Goal: Information Seeking & Learning: Learn about a topic

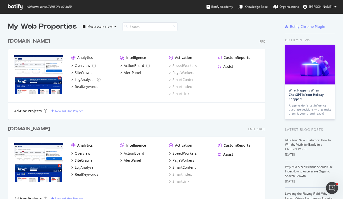
click at [37, 129] on div "[DOMAIN_NAME]" at bounding box center [29, 128] width 42 height 7
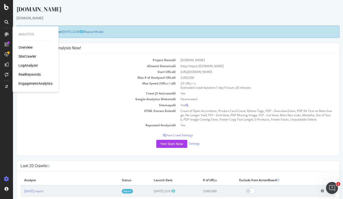
click at [28, 73] on div "RealKeywords" at bounding box center [30, 74] width 22 height 5
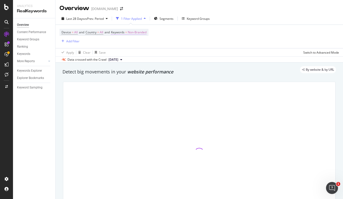
click at [125, 31] on span "Keywords" at bounding box center [118, 32] width 14 height 4
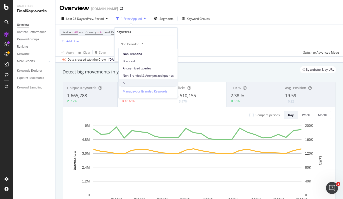
click at [125, 82] on span "All" at bounding box center [148, 83] width 51 height 5
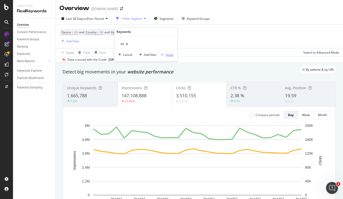
click at [171, 55] on div "Apply" at bounding box center [170, 54] width 8 height 4
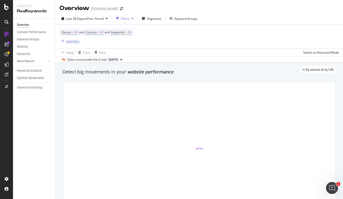
click at [77, 41] on div "Add Filter" at bounding box center [72, 41] width 13 height 4
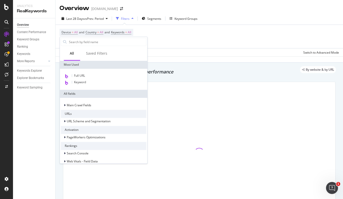
click at [173, 38] on div "Device = All and Country = All and Keywords = All Add Filter" at bounding box center [200, 36] width 280 height 23
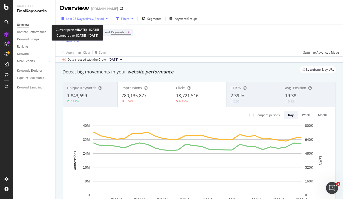
click at [93, 21] on div "Last 28 Days vs Prev. Period" at bounding box center [85, 19] width 50 height 8
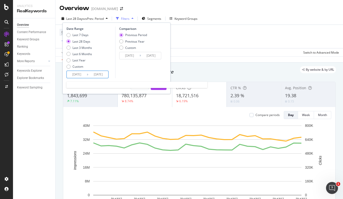
click at [76, 71] on input "2025/07/28" at bounding box center [77, 74] width 20 height 7
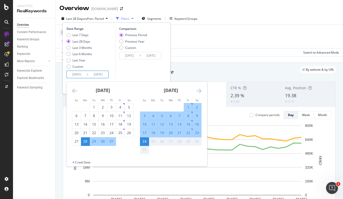
click at [74, 74] on input "2025/07/28" at bounding box center [77, 74] width 20 height 7
click at [73, 91] on icon "Move backward to switch to the previous month." at bounding box center [74, 91] width 5 height 6
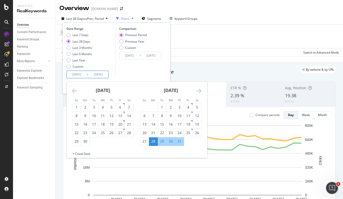
click at [73, 91] on icon "Move backward to switch to the previous month." at bounding box center [74, 91] width 5 height 6
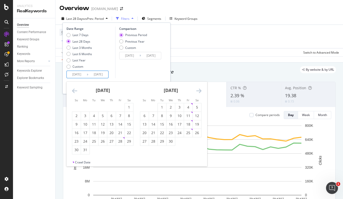
click at [73, 91] on icon "Move backward to switch to the previous month." at bounding box center [74, 91] width 5 height 6
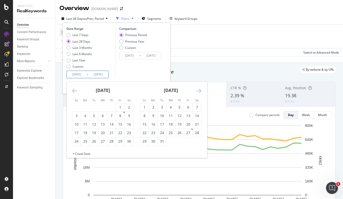
click at [73, 91] on icon "Move backward to switch to the previous month." at bounding box center [74, 91] width 5 height 6
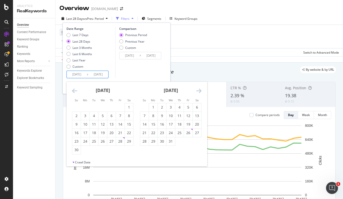
click at [73, 91] on icon "Move backward to switch to the previous month." at bounding box center [74, 91] width 5 height 6
click at [79, 115] on div "4" at bounding box center [76, 115] width 9 height 5
type input "2024/02/04"
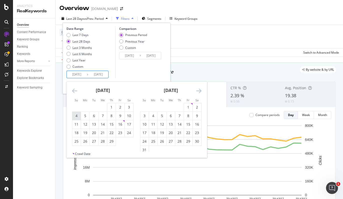
type input "2022/07/15"
type input "[DATE]"
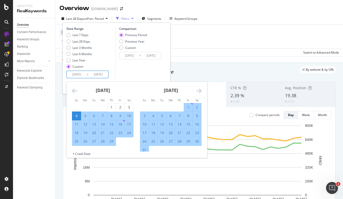
click at [199, 90] on icon "Move forward to switch to the next month." at bounding box center [198, 91] width 5 height 6
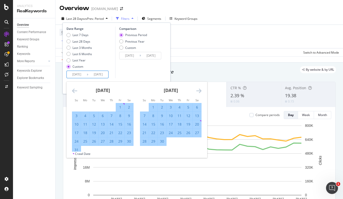
click at [199, 90] on icon "Move forward to switch to the next month." at bounding box center [198, 91] width 5 height 6
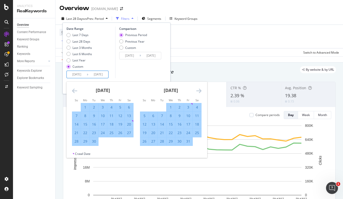
click at [198, 90] on icon "Move forward to switch to the next month." at bounding box center [198, 91] width 5 height 6
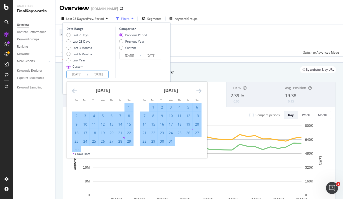
click at [198, 90] on icon "Move forward to switch to the next month." at bounding box center [198, 91] width 5 height 6
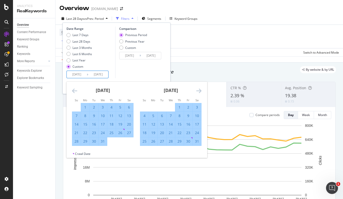
click at [198, 90] on icon "Move forward to switch to the next month." at bounding box center [198, 91] width 5 height 6
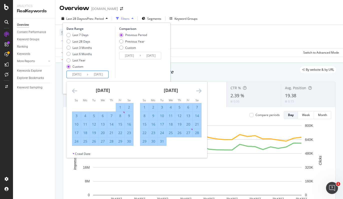
click at [198, 90] on icon "Move forward to switch to the next month." at bounding box center [198, 91] width 5 height 6
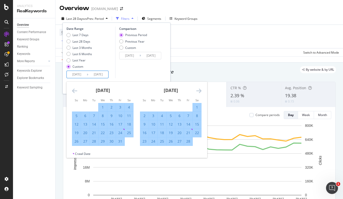
click at [198, 90] on icon "Move forward to switch to the next month." at bounding box center [198, 91] width 5 height 6
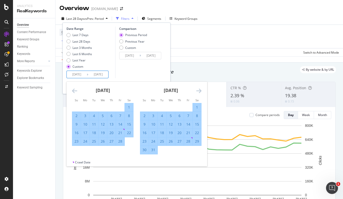
click at [74, 91] on icon "Move backward to switch to the previous month." at bounding box center [74, 91] width 5 height 6
click at [127, 107] on div "4" at bounding box center [129, 107] width 9 height 5
type input "2025/01/04"
type input "2023/03/05"
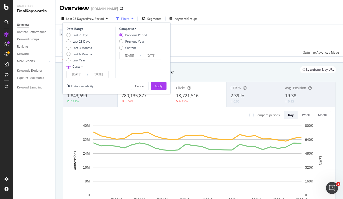
click at [95, 74] on input "2025/01/04" at bounding box center [98, 74] width 20 height 7
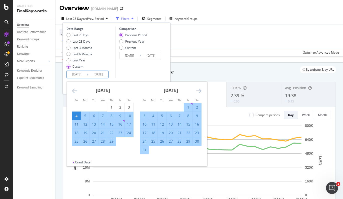
click at [196, 90] on div "[DATE]" at bounding box center [171, 92] width 62 height 21
click at [198, 90] on icon "Move forward to switch to the next month." at bounding box center [198, 91] width 5 height 6
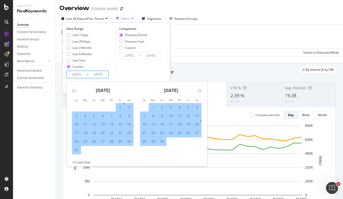
click at [198, 90] on icon "Move forward to switch to the next month." at bounding box center [198, 91] width 5 height 6
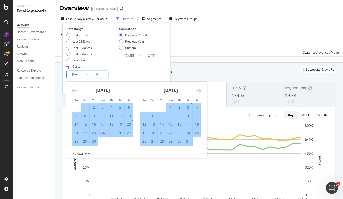
click at [198, 90] on icon "Move forward to switch to the next month." at bounding box center [198, 91] width 5 height 6
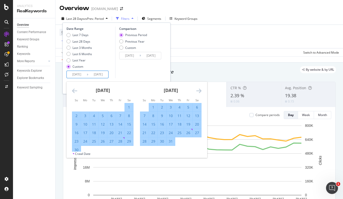
click at [198, 90] on icon "Move forward to switch to the next month." at bounding box center [198, 91] width 5 height 6
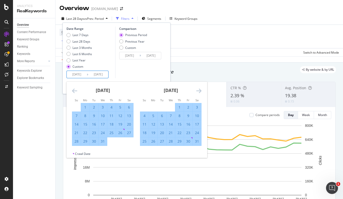
click at [198, 90] on icon "Move forward to switch to the next month." at bounding box center [198, 91] width 5 height 6
click at [199, 90] on icon "Move forward to switch to the next month." at bounding box center [198, 91] width 5 height 6
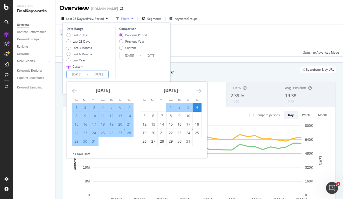
click at [199, 90] on icon "Move forward to switch to the next month." at bounding box center [198, 91] width 5 height 6
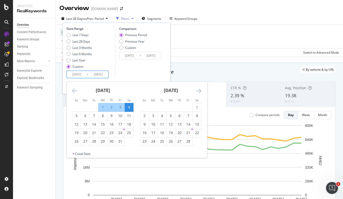
click at [199, 105] on div "1" at bounding box center [197, 107] width 9 height 5
type input "[DATE]"
type input "2023/02/05"
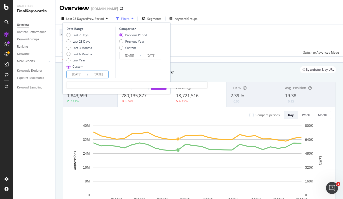
click at [77, 75] on input "2024/02/04" at bounding box center [77, 74] width 20 height 7
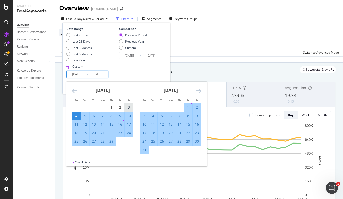
click at [127, 106] on div "3" at bounding box center [129, 107] width 9 height 5
type input "[DATE]"
type input "2023/02/03"
type input "2024/02/02"
click at [197, 89] on icon "Move forward to switch to the next month." at bounding box center [198, 91] width 5 height 6
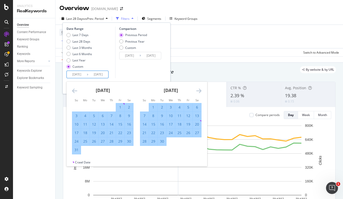
click at [197, 89] on icon "Move forward to switch to the next month." at bounding box center [198, 91] width 5 height 6
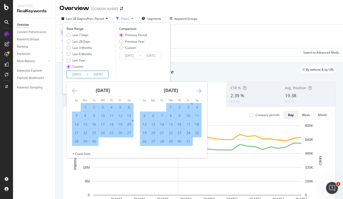
click at [197, 89] on icon "Move forward to switch to the next month." at bounding box center [198, 91] width 5 height 6
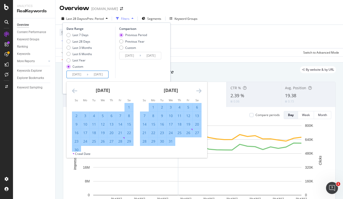
click at [197, 89] on icon "Move forward to switch to the next month." at bounding box center [198, 91] width 5 height 6
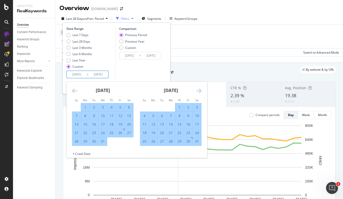
click at [197, 89] on icon "Move forward to switch to the next month." at bounding box center [198, 91] width 5 height 6
click at [197, 88] on icon "Move forward to switch to the next month." at bounding box center [198, 91] width 5 height 6
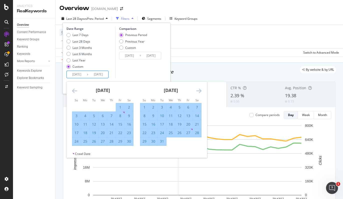
click at [198, 88] on icon "Move forward to switch to the next month." at bounding box center [198, 91] width 5 height 6
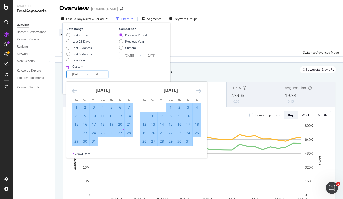
click at [188, 140] on div "31" at bounding box center [188, 141] width 9 height 5
type input "2025/01/31"
type input "[DATE]"
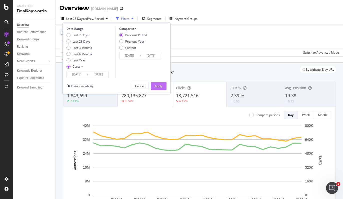
click at [159, 86] on div "Apply" at bounding box center [159, 86] width 8 height 4
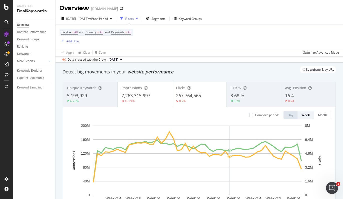
click at [195, 46] on div "Device = All and Country = All and Keywords = All Add Filter" at bounding box center [200, 36] width 280 height 23
click at [171, 37] on div "Device = All and Country = All and Keywords = All Add Filter" at bounding box center [200, 36] width 280 height 23
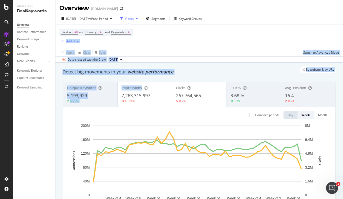
drag, startPoint x: 117, startPoint y: 95, endPoint x: 190, endPoint y: 40, distance: 91.7
click at [190, 40] on div "Overview www.lowes.com 2024 Feb. 3rd - 2025 Jan. 31st vs Prev. Period Filters S…" at bounding box center [200, 99] width 288 height 199
click at [190, 40] on div "Device = All and Country = All and Keywords = All Add Filter" at bounding box center [200, 36] width 280 height 23
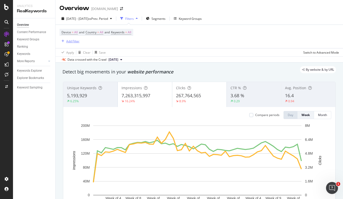
click at [69, 42] on div "Add Filter" at bounding box center [72, 41] width 13 height 4
click at [170, 28] on div "Device = All and Country = All and Keywords = All Add Filter" at bounding box center [200, 36] width 280 height 23
click at [69, 42] on div "Add Filter" at bounding box center [72, 41] width 13 height 4
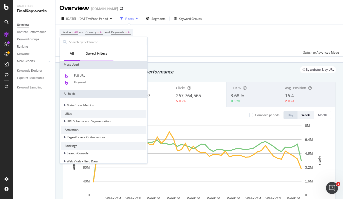
click at [97, 51] on div "Saved Filters" at bounding box center [96, 53] width 21 height 5
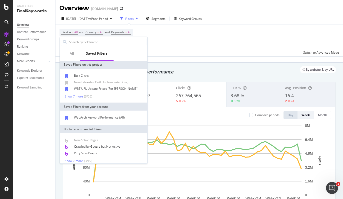
click at [74, 97] on div "Show 7 more" at bounding box center [74, 97] width 18 height 4
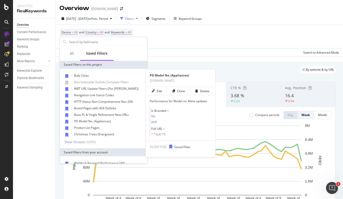
scroll to position [49, 0]
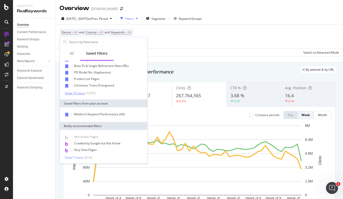
click at [72, 92] on div "Show 10 more" at bounding box center [75, 93] width 20 height 4
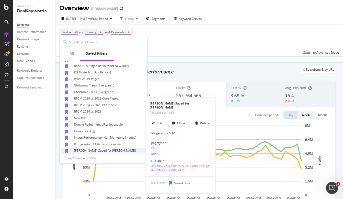
scroll to position [99, 0]
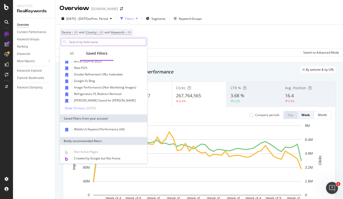
click at [82, 42] on input "text" at bounding box center [108, 42] width 78 height 8
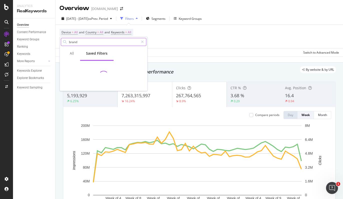
scroll to position [0, 0]
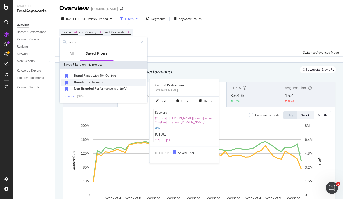
type input "brand"
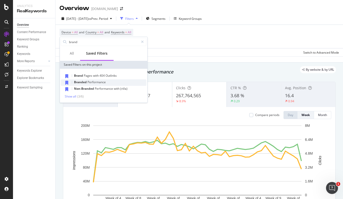
click at [100, 82] on span "Performance" at bounding box center [97, 82] width 18 height 4
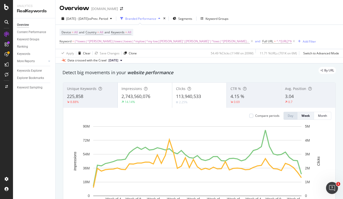
click at [179, 32] on div "Device = All and Country = All and Keywords = All Keyword = (^lowes|^loew|lowes…" at bounding box center [188, 37] width 257 height 16
click at [176, 42] on span "(^lowes|^[PERSON_NAME]|lowes|loews|^mylow|^my low|[PERSON_NAME]'|[PERSON_NAME]'…" at bounding box center [162, 41] width 175 height 7
drag, startPoint x: 185, startPoint y: 28, endPoint x: 190, endPoint y: 37, distance: 10.5
click at [186, 29] on div "Device = All and Country = All and Keywords = All Keyword = (^lowes|^loew|lowes…" at bounding box center [200, 37] width 280 height 24
click at [250, 42] on icon at bounding box center [252, 41] width 4 height 5
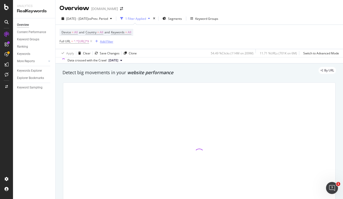
click at [113, 41] on div "Add Filter" at bounding box center [106, 41] width 13 height 4
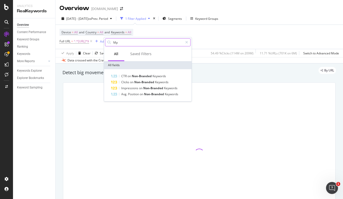
type input "M"
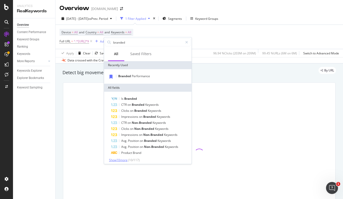
type input "branded"
click at [125, 161] on span "Show 10 more" at bounding box center [118, 160] width 19 height 4
click at [137, 52] on div "Saved Filters" at bounding box center [140, 53] width 21 height 5
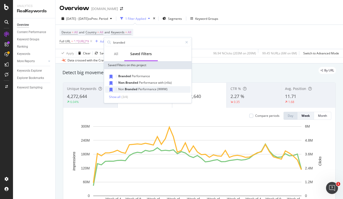
click at [151, 89] on span "Performance" at bounding box center [147, 89] width 19 height 4
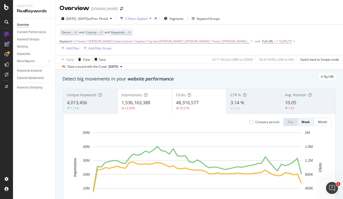
drag, startPoint x: 183, startPoint y: 30, endPoint x: 190, endPoint y: 30, distance: 7.0
click at [183, 30] on div "Device = All and Country = All and Keywords = All Keyword ≠ (^lowes|^loew|lowes…" at bounding box center [200, 40] width 280 height 22
click at [250, 41] on icon at bounding box center [252, 41] width 4 height 5
click at [90, 42] on span "(^lowes|^[PERSON_NAME]|lowes|loews|^mylow|^my low|[PERSON_NAME]'|[PERSON_NAME]'…" at bounding box center [162, 41] width 175 height 7
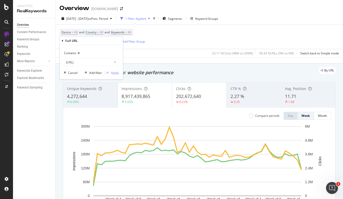
click at [160, 31] on div "Device = All and Country = All and Keywords = All Full URL = ^.*[URL]*$ Add Fil…" at bounding box center [200, 37] width 280 height 24
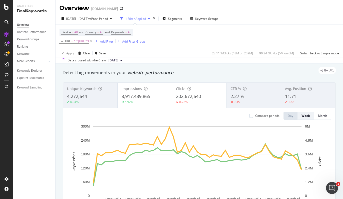
click at [113, 40] on div "Add Filter" at bounding box center [106, 41] width 13 height 4
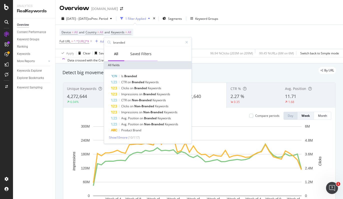
click at [143, 56] on div "Saved Filters" at bounding box center [140, 53] width 21 height 5
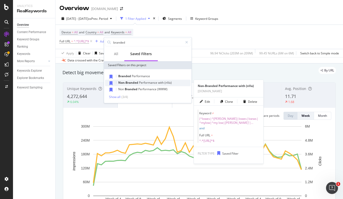
click at [149, 82] on span "Performance" at bounding box center [148, 82] width 19 height 4
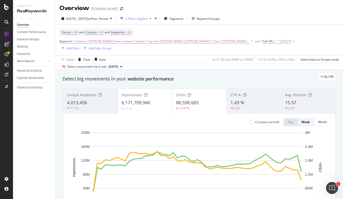
click at [170, 47] on div "Keyword ≠ (^lowes|^loew|lowes|loews|^mylow|^my low|lowe'|loew'|^lows|^lowe|liwe…" at bounding box center [200, 44] width 280 height 13
click at [250, 40] on icon at bounding box center [252, 41] width 4 height 5
drag, startPoint x: 214, startPoint y: 30, endPoint x: 218, endPoint y: 26, distance: 5.1
click at [214, 30] on div "Device = All and Country = All and Keywords = All Keyword ≠ (^lowes|^loew|lowes…" at bounding box center [200, 40] width 280 height 22
click at [250, 10] on div "Overview [DOMAIN_NAME]" at bounding box center [200, 6] width 288 height 13
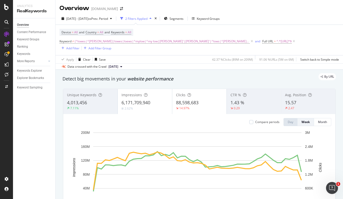
click at [163, 55] on div "Apply Clear Save 42.37 % Clicks ( 89M on 209M ) 91.06 % URLs ( 5M on 6M ) Switc…" at bounding box center [200, 59] width 288 height 8
click at [140, 43] on span "(^lowes|^[PERSON_NAME]|lowes|loews|^mylow|^my low|[PERSON_NAME]'|[PERSON_NAME]'…" at bounding box center [162, 41] width 175 height 7
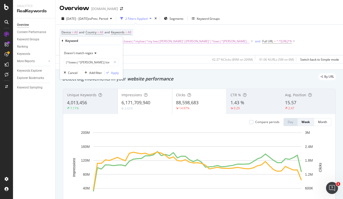
click at [197, 42] on span "(^lowes|^[PERSON_NAME]|lowes|loews|^mylow|^my low|[PERSON_NAME]'|[PERSON_NAME]'…" at bounding box center [162, 41] width 175 height 7
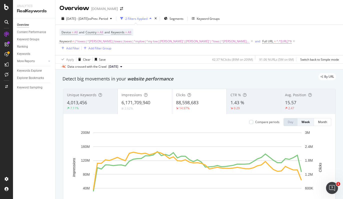
click at [192, 42] on span "(^lowes|^[PERSON_NAME]|lowes|loews|^mylow|^my low|[PERSON_NAME]'|[PERSON_NAME]'…" at bounding box center [162, 41] width 175 height 7
click at [191, 42] on span "(^lowes|^[PERSON_NAME]|lowes|loews|^mylow|^my low|[PERSON_NAME]'|[PERSON_NAME]'…" at bounding box center [162, 41] width 175 height 7
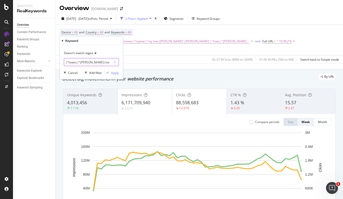
drag, startPoint x: 93, startPoint y: 61, endPoint x: 98, endPoint y: 61, distance: 5.0
click at [93, 61] on input "(^lowes|^[PERSON_NAME]|lowes|loews|^mylow|^my low|[PERSON_NAME]'|[PERSON_NAME]'…" at bounding box center [87, 62] width 47 height 8
click at [147, 32] on div "Device = All and Country = All and Keywords = All Keyword ≠ (^lowes|^loew|lowes…" at bounding box center [200, 40] width 280 height 22
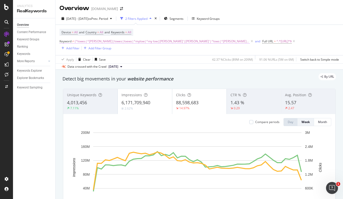
click at [170, 44] on span "(^lowes|^[PERSON_NAME]|lowes|loews|^mylow|^my low|[PERSON_NAME]'|[PERSON_NAME]'…" at bounding box center [162, 41] width 175 height 7
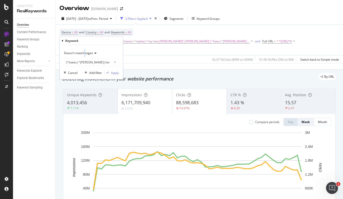
click at [84, 52] on span "Doesn't match regex" at bounding box center [78, 53] width 29 height 4
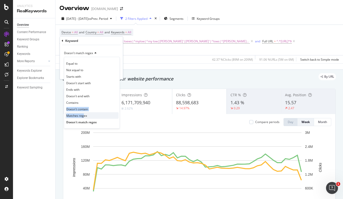
drag, startPoint x: 80, startPoint y: 102, endPoint x: 84, endPoint y: 116, distance: 14.9
click at [84, 116] on div "Equal to Not equal to Starts with Doesn't start with Ends with Doesn't end with…" at bounding box center [92, 93] width 56 height 72
click at [84, 116] on span "Matches regex" at bounding box center [76, 115] width 21 height 4
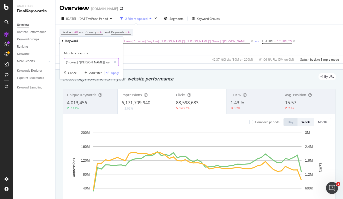
click at [100, 62] on input "(^lowes|^[PERSON_NAME]|lowes|loews|^mylow|^my low|[PERSON_NAME]'|[PERSON_NAME]'…" at bounding box center [87, 62] width 47 height 8
paste input "n/a"
type input "n/a"
click at [116, 75] on div "Matches regex n/a Cancel Add filter Apply" at bounding box center [91, 62] width 63 height 34
click at [114, 71] on div "Apply" at bounding box center [115, 72] width 8 height 4
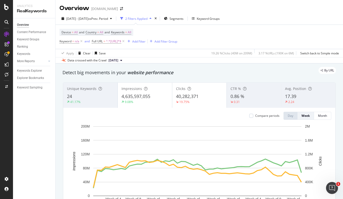
click at [210, 4] on div "Overview [DOMAIN_NAME]" at bounding box center [200, 6] width 288 height 13
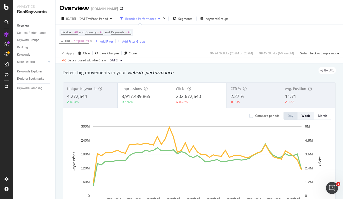
click at [113, 41] on div "Add Filter" at bounding box center [106, 41] width 13 height 4
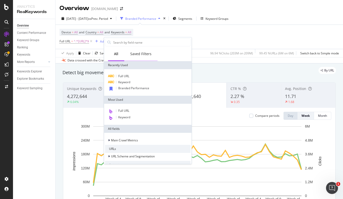
click at [134, 52] on div "Saved Filters" at bounding box center [140, 53] width 21 height 5
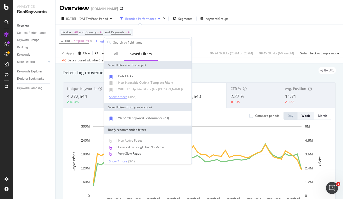
click at [117, 97] on div "Show 7 more" at bounding box center [118, 97] width 18 height 4
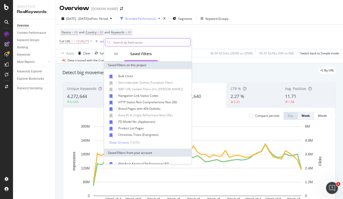
click at [133, 41] on input "text" at bounding box center [152, 43] width 78 height 8
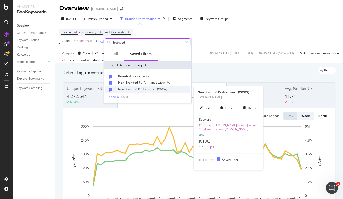
type input "branded"
click at [133, 89] on span "Branded" at bounding box center [132, 89] width 14 height 4
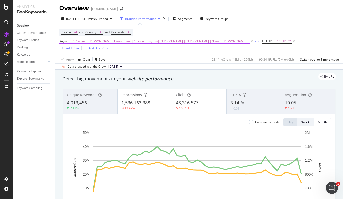
click at [172, 40] on span "(^lowes|^[PERSON_NAME]|lowes|loews|^mylow|^my low|[PERSON_NAME]'|[PERSON_NAME]'…" at bounding box center [162, 41] width 175 height 7
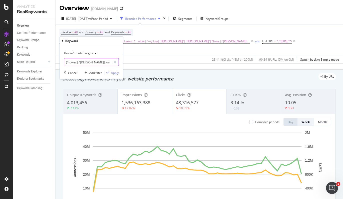
click at [96, 63] on input "(^lowes|^[PERSON_NAME]|lowes|loews|^mylow|^my low|[PERSON_NAME]'|[PERSON_NAME]'…" at bounding box center [87, 62] width 47 height 8
click at [179, 40] on span "(^lowes|^[PERSON_NAME]|lowes|loews|^mylow|^my low|[PERSON_NAME]'|[PERSON_NAME]'…" at bounding box center [162, 41] width 175 height 7
click at [96, 62] on input "(^lowes|^[PERSON_NAME]|lowes|loews|^mylow|^my low|[PERSON_NAME]'|[PERSON_NAME]'…" at bounding box center [87, 62] width 47 height 8
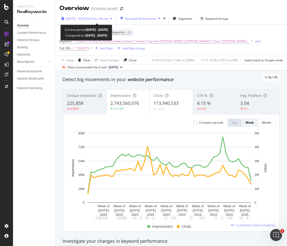
click at [88, 19] on span "[DATE] - [DATE]" at bounding box center [77, 19] width 22 height 4
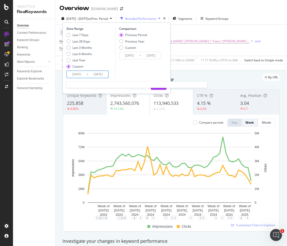
click at [78, 76] on input "[DATE]" at bounding box center [77, 74] width 20 height 7
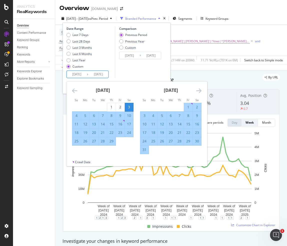
click at [198, 90] on icon "Move forward to switch to the next month." at bounding box center [198, 91] width 5 height 6
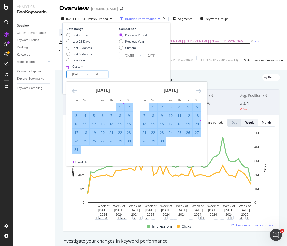
click at [198, 90] on icon "Move forward to switch to the next month." at bounding box center [198, 91] width 5 height 6
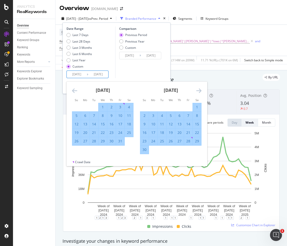
click at [198, 90] on icon "Move forward to switch to the next month." at bounding box center [198, 91] width 5 height 6
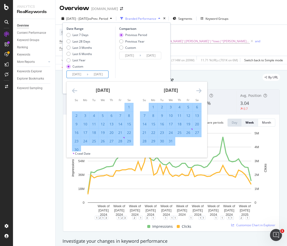
click at [198, 90] on icon "Move forward to switch to the next month." at bounding box center [198, 91] width 5 height 6
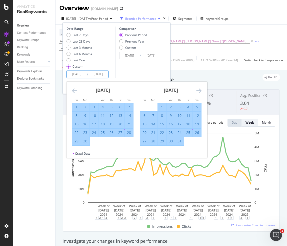
click at [198, 90] on icon "Move forward to switch to the next month." at bounding box center [198, 91] width 5 height 6
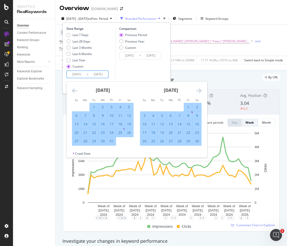
click at [198, 90] on icon "Move forward to switch to the next month." at bounding box center [198, 91] width 5 height 6
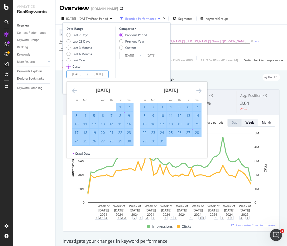
click at [198, 90] on icon "Move forward to switch to the next month." at bounding box center [198, 91] width 5 height 6
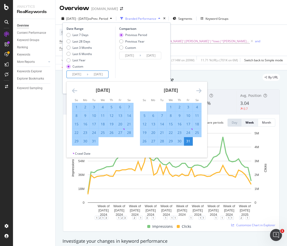
click at [198, 90] on icon "Move forward to switch to the next month." at bounding box center [198, 91] width 5 height 6
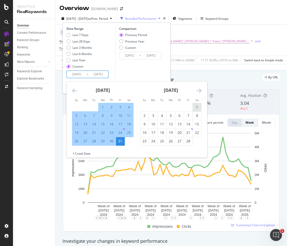
click at [197, 106] on div "1" at bounding box center [197, 107] width 9 height 5
type input "[DATE]"
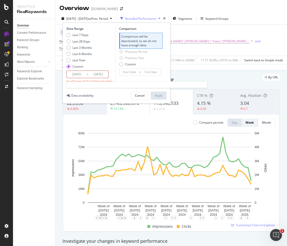
click at [78, 76] on input "[DATE]" at bounding box center [77, 74] width 20 height 7
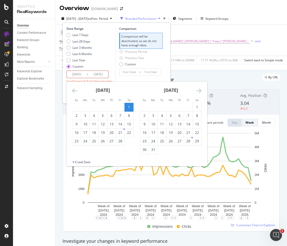
click at [130, 105] on div "1" at bounding box center [129, 107] width 9 height 5
click at [103, 76] on input "2025/01/31" at bounding box center [98, 74] width 20 height 7
click at [201, 90] on icon "Move forward to switch to the next month." at bounding box center [198, 91] width 5 height 6
click at [200, 90] on icon "Move forward to switch to the next month." at bounding box center [198, 91] width 5 height 6
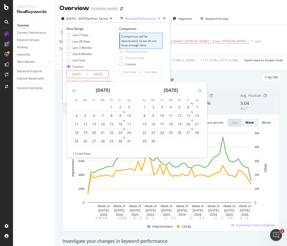
click at [200, 90] on icon "Move forward to switch to the next month." at bounding box center [198, 91] width 5 height 6
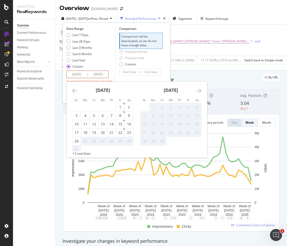
click at [200, 90] on icon "Move forward to switch to the next month." at bounding box center [198, 91] width 5 height 6
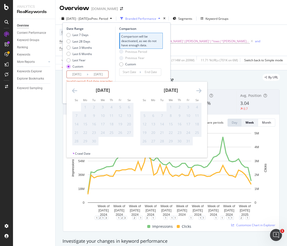
click at [76, 89] on icon "Move backward to switch to the previous month." at bounding box center [74, 91] width 5 height 6
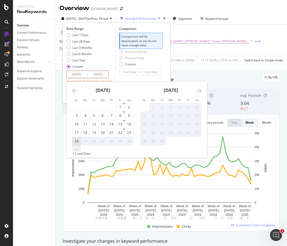
click at [76, 142] on div "24" at bounding box center [76, 141] width 9 height 5
type input "[DATE]"
type input "2024/07/10"
type input "2025/01/31"
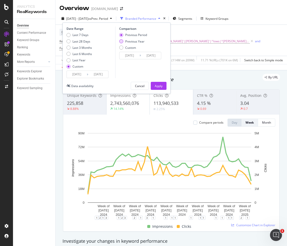
click at [123, 41] on div "Previous Year" at bounding box center [121, 41] width 4 height 4
type input "[DATE]"
drag, startPoint x: 160, startPoint y: 86, endPoint x: 128, endPoint y: 56, distance: 44.1
click at [131, 58] on div "Date Range Last 7 Days Last 28 Days Last 3 Months Last 6 Months Last Year Custo…" at bounding box center [117, 58] width 108 height 71
click at [129, 56] on input "[DATE]" at bounding box center [130, 55] width 20 height 7
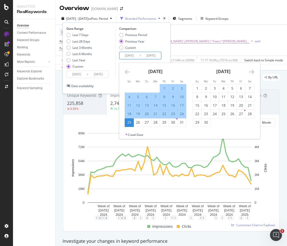
click at [125, 70] on icon "Move backward to switch to the previous month." at bounding box center [127, 72] width 5 height 6
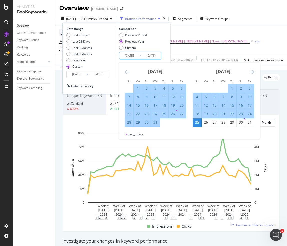
click at [125, 70] on icon "Move backward to switch to the previous month." at bounding box center [127, 72] width 5 height 6
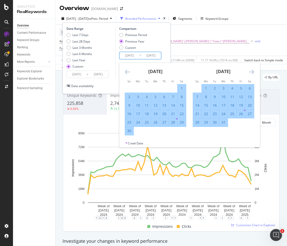
click at [125, 70] on icon "Move backward to switch to the previous month." at bounding box center [127, 72] width 5 height 6
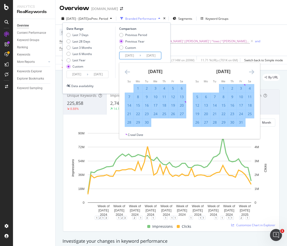
click at [125, 70] on icon "Move backward to switch to the previous month." at bounding box center [127, 72] width 5 height 6
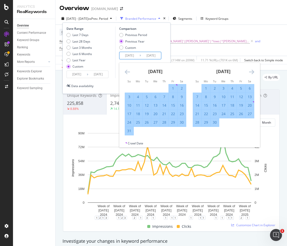
click at [125, 70] on icon "Move backward to switch to the previous month." at bounding box center [127, 72] width 5 height 6
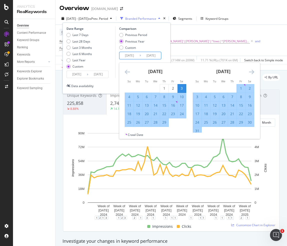
click at [125, 70] on icon "Move backward to switch to the previous month." at bounding box center [127, 72] width 5 height 6
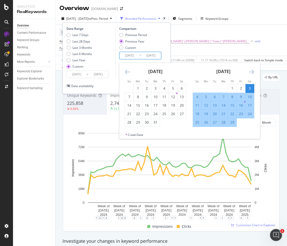
click at [125, 70] on icon "Move backward to switch to the previous month." at bounding box center [127, 72] width 5 height 6
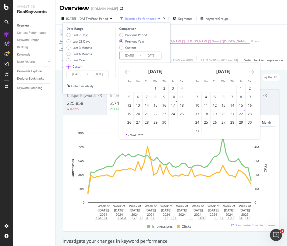
click at [125, 70] on icon "Move backward to switch to the previous month." at bounding box center [127, 72] width 5 height 6
click at [249, 71] on icon "Move forward to switch to the next month." at bounding box center [251, 72] width 5 height 6
click at [249, 71] on div "December 2023" at bounding box center [224, 73] width 62 height 21
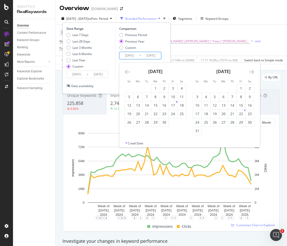
click at [248, 71] on div "December 2023" at bounding box center [224, 73] width 62 height 21
click at [252, 70] on icon "Move forward to switch to the next month." at bounding box center [251, 72] width 5 height 6
click at [252, 71] on icon "Move forward to switch to the next month." at bounding box center [251, 72] width 5 height 6
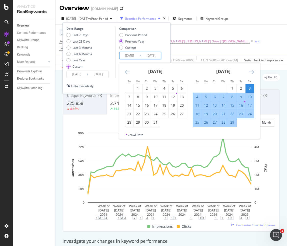
click at [250, 88] on div "3" at bounding box center [250, 88] width 9 height 5
click at [253, 71] on icon "Move forward to switch to the next month." at bounding box center [251, 72] width 5 height 6
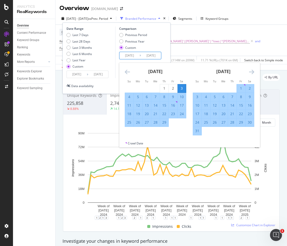
click at [253, 71] on icon "Move forward to switch to the next month." at bounding box center [251, 72] width 5 height 6
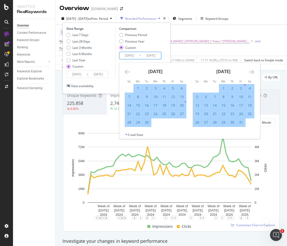
click at [253, 71] on icon "Move forward to switch to the next month." at bounding box center [251, 72] width 5 height 6
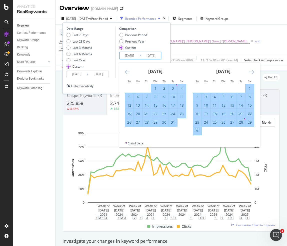
click at [253, 71] on icon "Move forward to switch to the next month." at bounding box center [251, 72] width 5 height 6
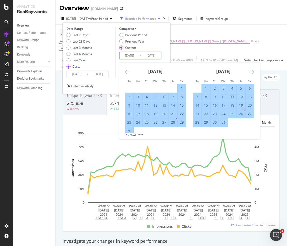
click at [253, 71] on icon "Move forward to switch to the next month." at bounding box center [251, 72] width 5 height 6
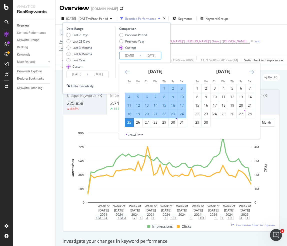
click at [253, 71] on icon "Move forward to switch to the next month." at bounding box center [251, 72] width 5 height 6
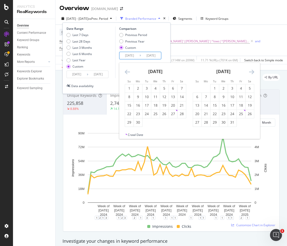
click at [125, 70] on icon "Move backward to switch to the previous month." at bounding box center [127, 72] width 5 height 6
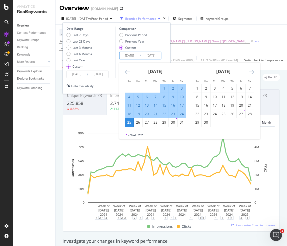
click at [181, 114] on div "24" at bounding box center [182, 113] width 9 height 5
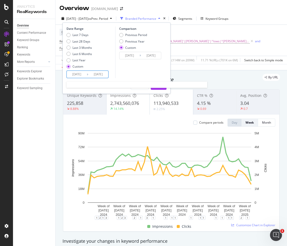
click at [102, 73] on input "[DATE]" at bounding box center [98, 74] width 20 height 7
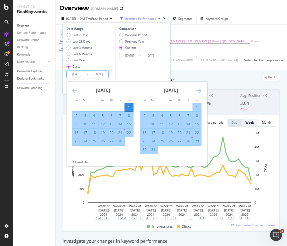
click at [198, 91] on icon "Move forward to switch to the next month." at bounding box center [198, 91] width 5 height 6
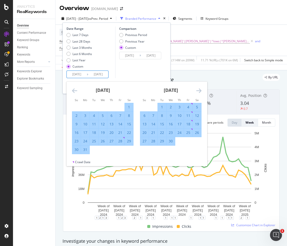
click at [198, 91] on icon "Move forward to switch to the next month." at bounding box center [198, 91] width 5 height 6
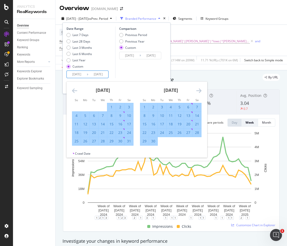
click at [198, 91] on icon "Move forward to switch to the next month." at bounding box center [198, 91] width 5 height 6
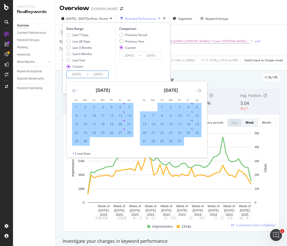
click at [199, 90] on icon "Move forward to switch to the next month." at bounding box center [198, 91] width 5 height 6
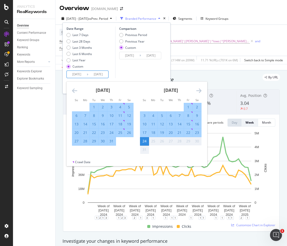
click at [199, 90] on icon "Move forward to switch to the next month." at bounding box center [198, 91] width 5 height 6
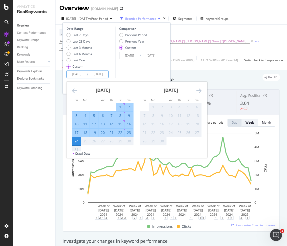
click at [75, 89] on icon "Move backward to switch to the previous month." at bounding box center [74, 91] width 5 height 6
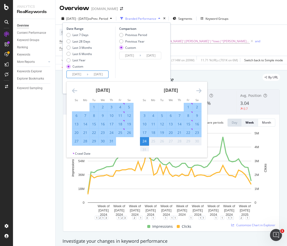
click at [156, 57] on input "2024/08/24" at bounding box center [151, 55] width 20 height 7
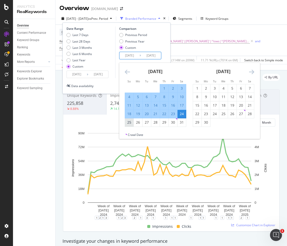
click at [129, 123] on div "25" at bounding box center [129, 122] width 9 height 5
type input "[DATE]"
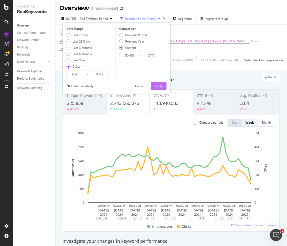
click at [159, 85] on div "Apply" at bounding box center [159, 86] width 8 height 4
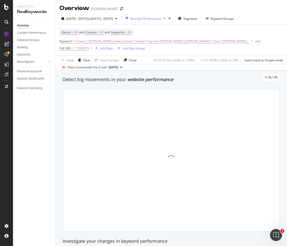
click at [256, 34] on div "Device = All and Country = All and Keywords = All Keyword = (^lowes|^loew|lowes…" at bounding box center [172, 40] width 224 height 23
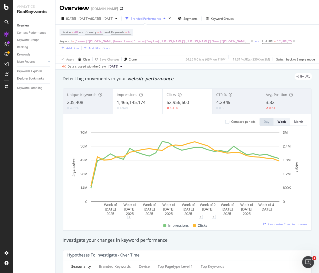
drag, startPoint x: 190, startPoint y: 42, endPoint x: 181, endPoint y: 37, distance: 10.6
click at [250, 42] on icon at bounding box center [252, 41] width 4 height 5
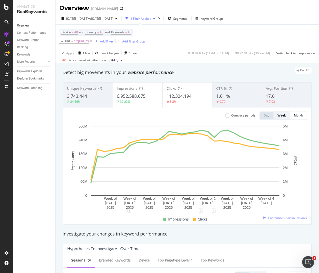
click at [113, 42] on div "Add Filter" at bounding box center [106, 41] width 13 height 4
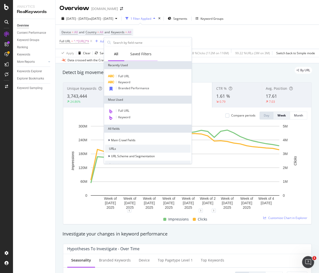
click at [144, 52] on div "Saved Filters" at bounding box center [140, 53] width 21 height 5
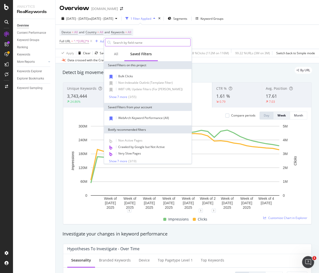
click at [138, 42] on input "text" at bounding box center [152, 43] width 78 height 8
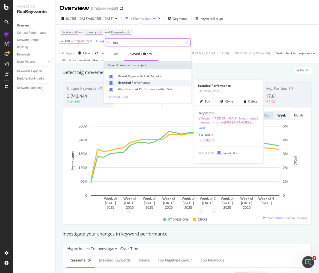
type input "bra"
drag, startPoint x: 141, startPoint y: 81, endPoint x: 187, endPoint y: 57, distance: 51.3
click at [141, 82] on span "Performance" at bounding box center [141, 82] width 18 height 4
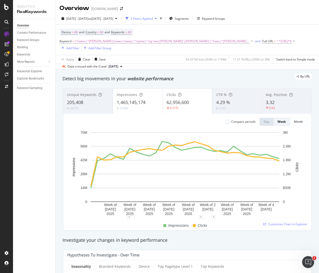
click at [272, 14] on div "2025 Feb. 1st - Aug. 24th vs 2024 Feb. 3rd - Aug. 25th 2 Filters Applied Segmen…" at bounding box center [188, 41] width 264 height 57
click at [147, 40] on span "(^lowes|^[PERSON_NAME]|lowes|loews|^mylow|^my low|[PERSON_NAME]'|[PERSON_NAME]'…" at bounding box center [162, 41] width 175 height 7
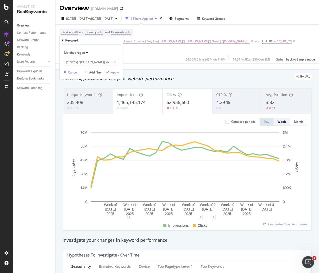
click at [71, 72] on div "Cancel" at bounding box center [73, 72] width 10 height 4
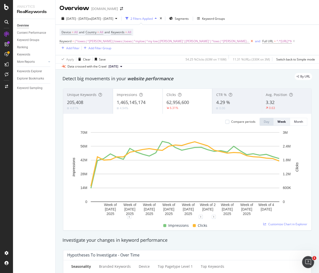
click at [250, 40] on icon at bounding box center [252, 41] width 4 height 5
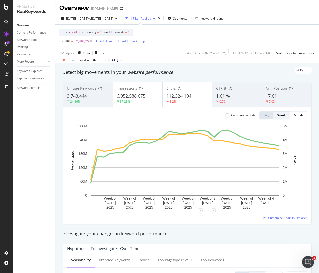
click at [113, 41] on div "Add Filter" at bounding box center [106, 41] width 13 height 4
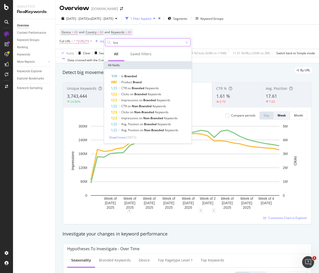
click at [144, 52] on div "Saved Filters" at bounding box center [140, 53] width 21 height 5
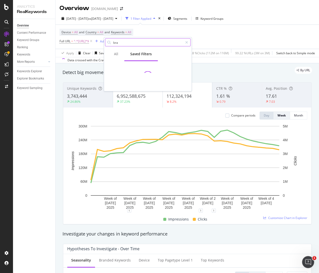
click at [133, 41] on input "bra" at bounding box center [148, 43] width 70 height 8
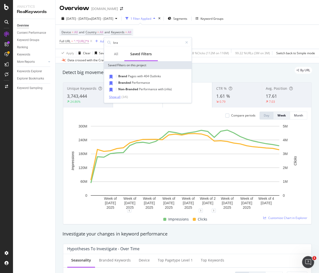
click at [117, 97] on div "Show all" at bounding box center [115, 97] width 12 height 4
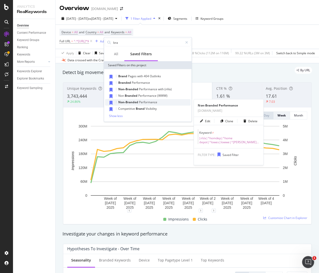
click at [150, 102] on span "Performance" at bounding box center [148, 102] width 18 height 4
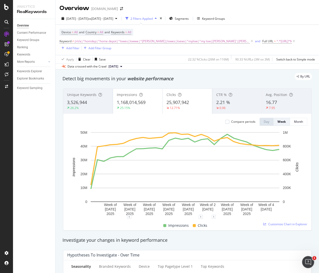
click at [202, 2] on div "Overview [DOMAIN_NAME]" at bounding box center [188, 6] width 264 height 13
click at [250, 41] on icon at bounding box center [252, 41] width 4 height 5
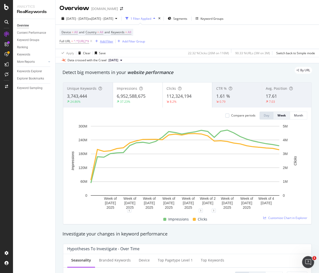
click at [113, 42] on div "Add Filter" at bounding box center [106, 41] width 13 height 4
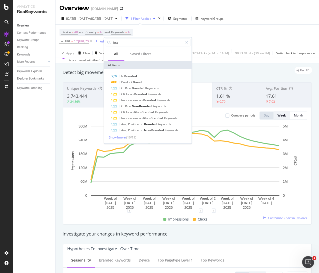
click at [168, 30] on div "Device = All and Country = All and Keywords = All Full URL = ^.*[URL]*$ Add Fil…" at bounding box center [188, 37] width 256 height 24
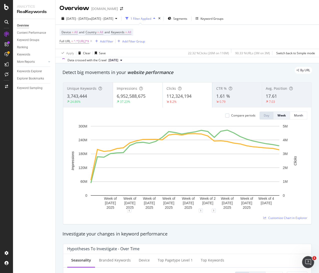
click at [186, 42] on div "Device = All and Country = All and Keywords = All Full URL = ^.*[URL]*$ Add Fil…" at bounding box center [188, 37] width 256 height 24
click at [113, 40] on div "Add Filter" at bounding box center [106, 41] width 13 height 4
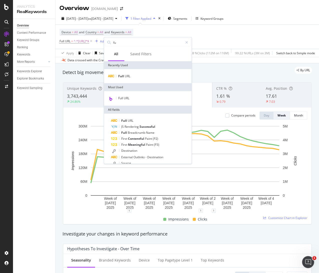
type input "ful"
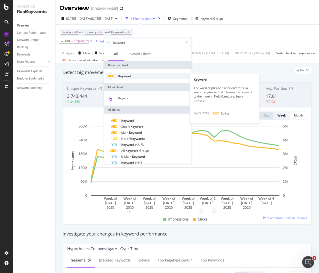
type input "keyword"
click at [132, 75] on div "Keyword" at bounding box center [148, 76] width 86 height 6
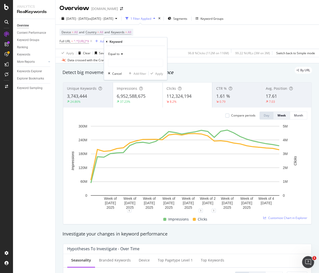
click at [117, 52] on span "Equal to" at bounding box center [113, 54] width 11 height 4
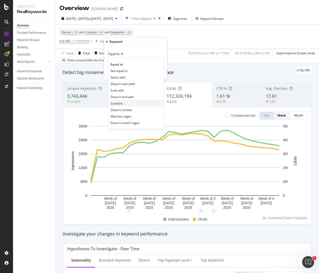
click at [125, 102] on div "Contains" at bounding box center [136, 103] width 54 height 7
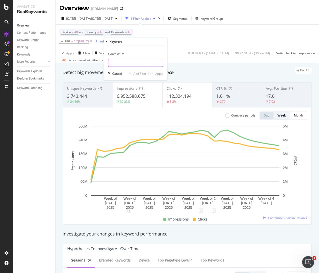
click at [129, 61] on input "text" at bounding box center [135, 63] width 55 height 8
type input "j"
type input "n/a"
click at [154, 72] on div "button" at bounding box center [152, 73] width 7 height 3
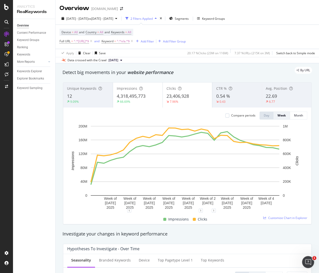
click at [275, 12] on div "Overview [DOMAIN_NAME]" at bounding box center [188, 6] width 264 height 13
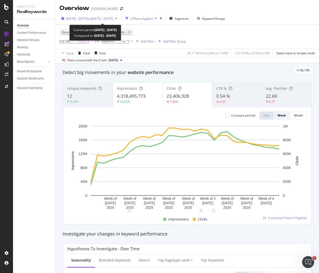
click at [80, 18] on span "[DATE] - [DATE]" at bounding box center [77, 19] width 22 height 4
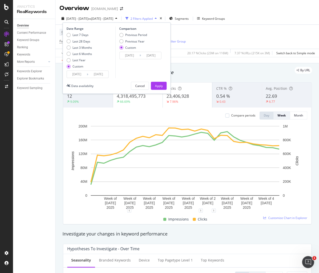
click at [78, 76] on input "[DATE]" at bounding box center [77, 74] width 20 height 7
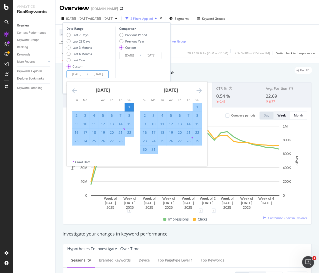
click at [75, 90] on icon "Move backward to switch to the previous month." at bounding box center [74, 91] width 5 height 6
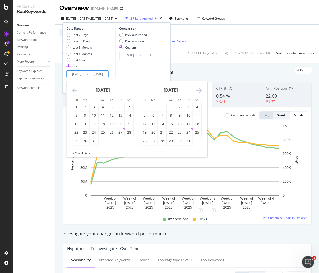
click at [75, 90] on icon "Move backward to switch to the previous month." at bounding box center [74, 91] width 5 height 6
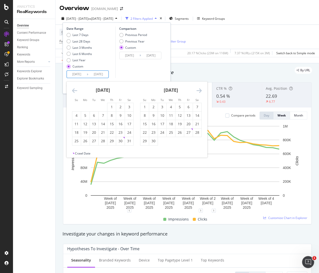
click at [75, 90] on icon "Move backward to switch to the previous month." at bounding box center [74, 91] width 5 height 6
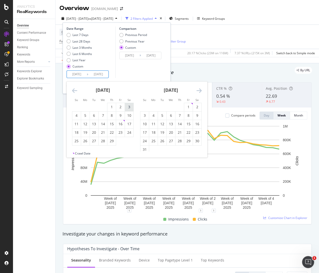
click at [128, 107] on div "3" at bounding box center [129, 107] width 9 height 5
type input "[DATE]"
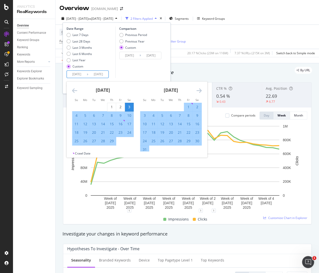
click at [200, 90] on icon "Move forward to switch to the next month." at bounding box center [198, 91] width 5 height 6
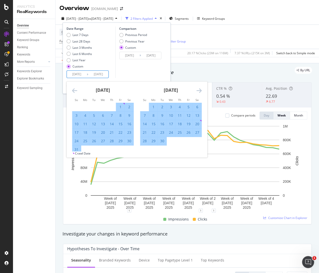
click at [199, 90] on icon "Move forward to switch to the next month." at bounding box center [198, 91] width 5 height 6
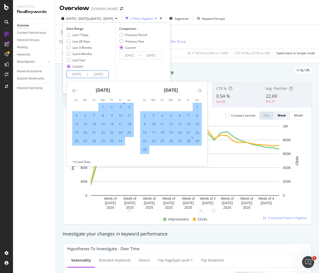
click at [199, 90] on icon "Move forward to switch to the next month." at bounding box center [198, 91] width 5 height 6
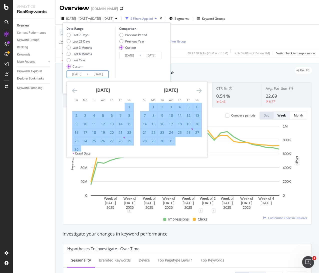
click at [199, 90] on icon "Move forward to switch to the next month." at bounding box center [198, 91] width 5 height 6
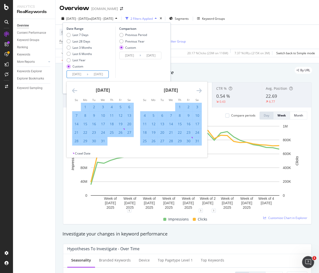
click at [199, 90] on icon "Move forward to switch to the next month." at bounding box center [198, 91] width 5 height 6
click at [199, 89] on icon "Move forward to switch to the next month." at bounding box center [198, 91] width 5 height 6
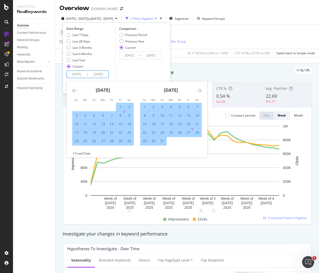
click at [199, 88] on icon "Move forward to switch to the next month." at bounding box center [198, 91] width 5 height 6
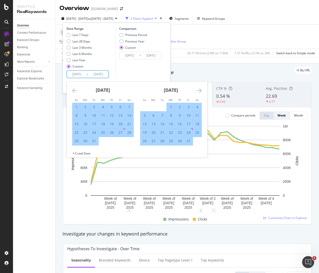
click at [199, 88] on icon "Move forward to switch to the next month." at bounding box center [198, 91] width 5 height 6
click at [76, 90] on icon "Move backward to switch to the previous month." at bounding box center [74, 91] width 5 height 6
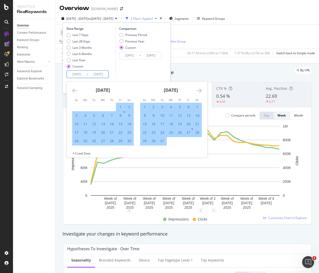
click at [76, 90] on icon "Move backward to switch to the previous month." at bounding box center [74, 91] width 5 height 6
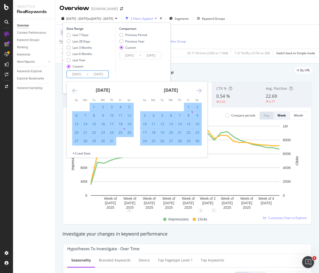
click at [76, 90] on icon "Move backward to switch to the previous month." at bounding box center [74, 91] width 5 height 6
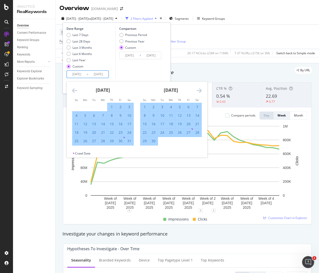
click at [76, 141] on div "25" at bounding box center [76, 141] width 9 height 5
type input "[DATE]"
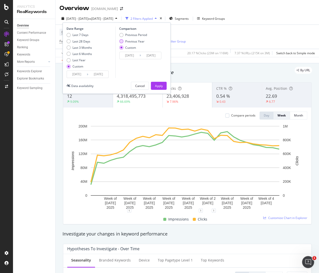
click at [135, 39] on div "Previous Year" at bounding box center [134, 41] width 19 height 4
type input "[DATE]"
click at [161, 85] on div "Apply" at bounding box center [159, 86] width 8 height 4
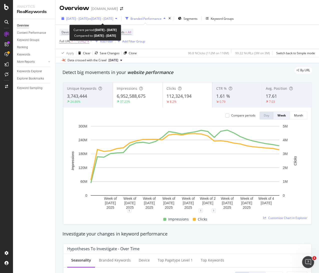
click at [78, 19] on span "[DATE] - [DATE]" at bounding box center [77, 19] width 22 height 4
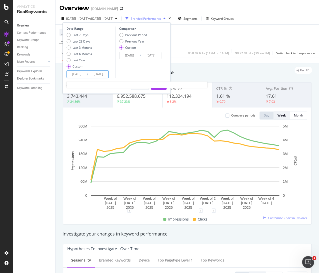
click at [98, 75] on input "[DATE]" at bounding box center [98, 74] width 20 height 7
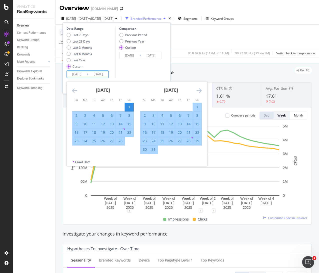
click at [199, 90] on icon "Move forward to switch to the next month." at bounding box center [198, 91] width 5 height 6
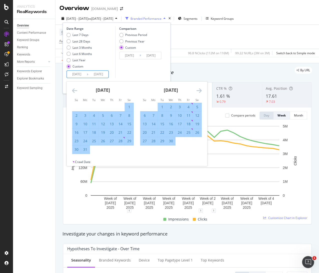
click at [199, 90] on icon "Move forward to switch to the next month." at bounding box center [198, 91] width 5 height 6
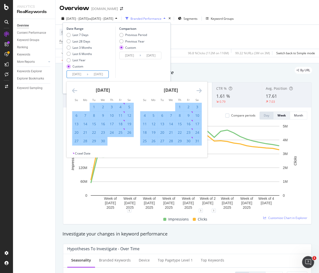
click at [199, 90] on icon "Move forward to switch to the next month." at bounding box center [198, 91] width 5 height 6
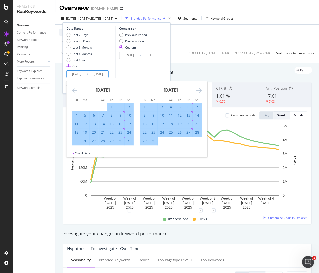
click at [199, 90] on icon "Move forward to switch to the next month." at bounding box center [198, 91] width 5 height 6
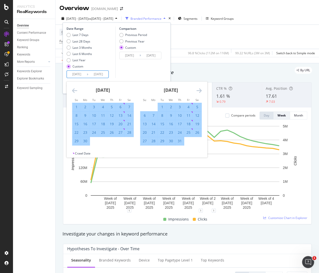
click at [199, 90] on icon "Move forward to switch to the next month." at bounding box center [198, 91] width 5 height 6
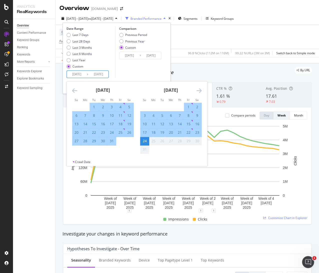
click at [75, 91] on icon "Move backward to switch to the previous month." at bounding box center [74, 91] width 5 height 6
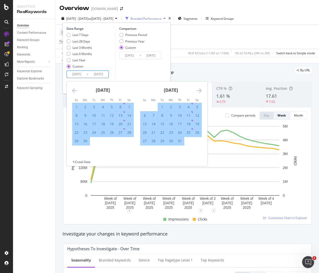
click at [75, 91] on icon "Move backward to switch to the previous month." at bounding box center [74, 91] width 5 height 6
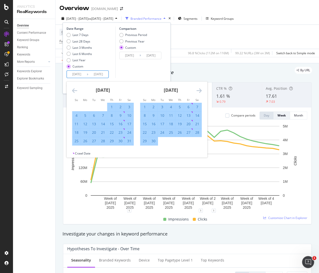
click at [75, 91] on icon "Move backward to switch to the previous month." at bounding box center [74, 91] width 5 height 6
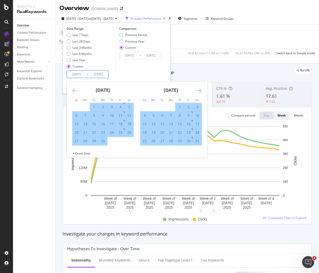
click at [75, 91] on icon "Move backward to switch to the previous month." at bounding box center [74, 91] width 5 height 6
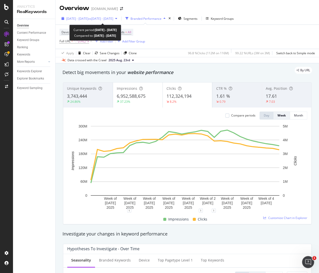
click at [81, 18] on span "[DATE] - [DATE]" at bounding box center [77, 19] width 22 height 4
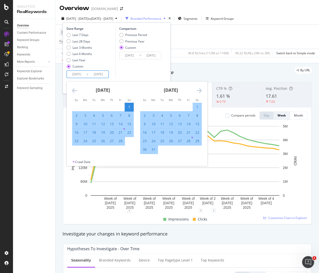
click at [78, 72] on input "[DATE]" at bounding box center [77, 74] width 20 height 7
click at [100, 76] on input "[DATE]" at bounding box center [98, 74] width 20 height 7
click at [197, 91] on icon "Move forward to switch to the next month." at bounding box center [198, 91] width 5 height 6
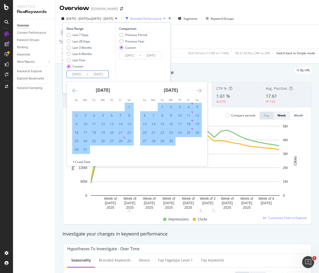
click at [197, 91] on icon "Move forward to switch to the next month." at bounding box center [198, 91] width 5 height 6
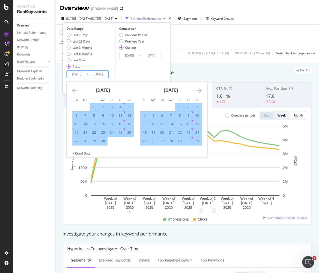
click at [197, 91] on icon "Move forward to switch to the next month." at bounding box center [198, 91] width 5 height 6
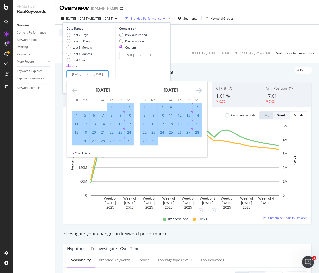
click at [198, 91] on icon "Move forward to switch to the next month." at bounding box center [198, 91] width 5 height 6
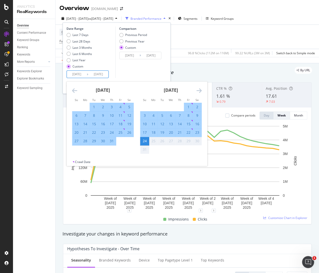
click at [198, 91] on icon "Move forward to switch to the next month." at bounding box center [198, 91] width 5 height 6
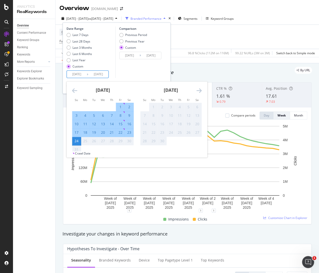
click at [75, 141] on div "24" at bounding box center [76, 141] width 9 height 5
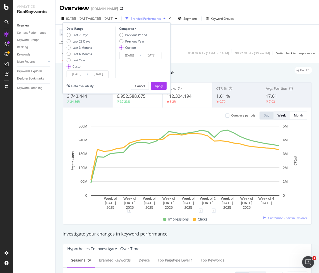
click at [79, 74] on input "[DATE]" at bounding box center [77, 74] width 20 height 7
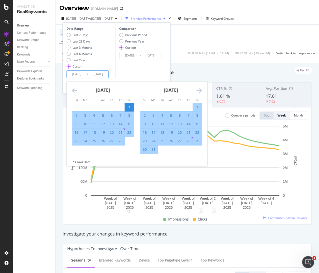
click at [74, 90] on icon "Move backward to switch to the previous month." at bounding box center [74, 91] width 5 height 6
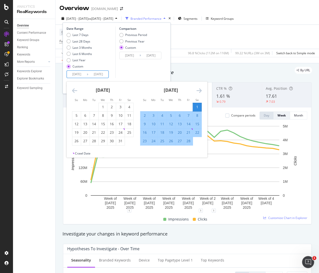
click at [74, 90] on icon "Move backward to switch to the previous month." at bounding box center [74, 91] width 5 height 6
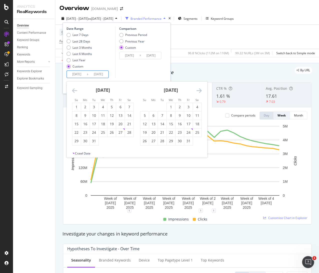
click at [74, 90] on icon "Move backward to switch to the previous month." at bounding box center [74, 91] width 5 height 6
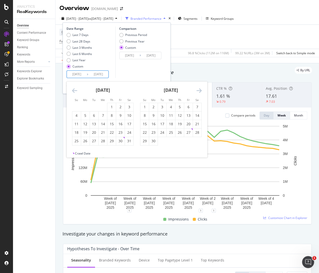
click at [74, 90] on icon "Move backward to switch to the previous month." at bounding box center [74, 91] width 5 height 6
click at [75, 90] on icon "Move backward to switch to the previous month." at bounding box center [74, 91] width 5 height 6
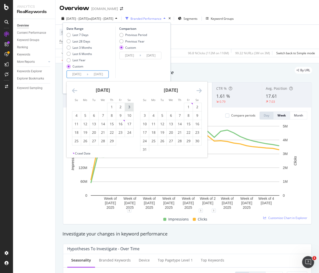
click at [130, 106] on div "3" at bounding box center [129, 107] width 9 height 5
type input "[DATE]"
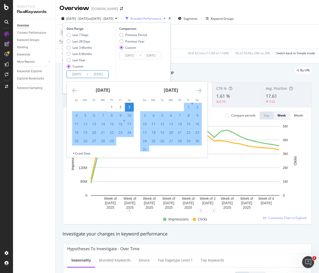
click at [199, 90] on icon "Move forward to switch to the next month." at bounding box center [198, 91] width 5 height 6
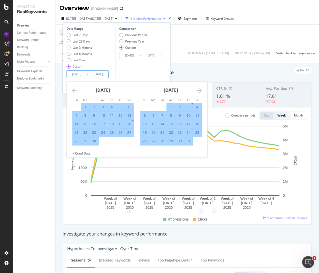
click at [199, 90] on icon "Move forward to switch to the next month." at bounding box center [198, 91] width 5 height 6
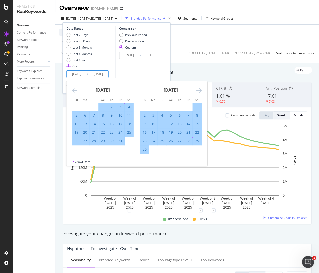
click at [199, 90] on icon "Move forward to switch to the next month." at bounding box center [198, 91] width 5 height 6
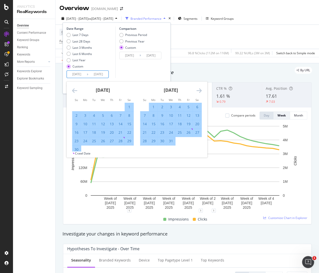
click at [199, 90] on icon "Move forward to switch to the next month." at bounding box center [198, 91] width 5 height 6
click at [200, 90] on icon "Move forward to switch to the next month." at bounding box center [198, 91] width 5 height 6
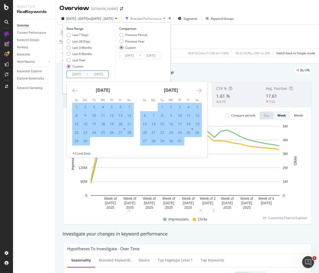
click at [200, 90] on icon "Move forward to switch to the next month." at bounding box center [198, 91] width 5 height 6
click at [76, 90] on icon "Move backward to switch to the previous month." at bounding box center [74, 91] width 5 height 6
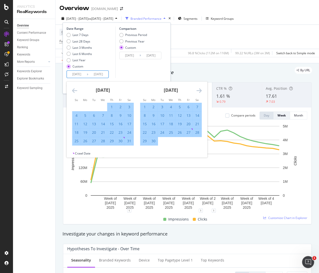
click at [76, 141] on div "25" at bounding box center [76, 141] width 9 height 5
type input "[DATE]"
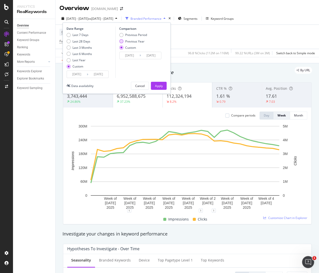
click at [132, 41] on div "Previous Year" at bounding box center [134, 41] width 19 height 4
type input "[DATE]"
click at [158, 85] on div "Apply" at bounding box center [159, 86] width 8 height 4
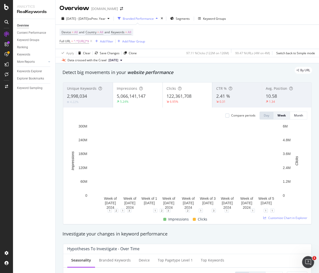
click at [260, 11] on div "Overview [DOMAIN_NAME]" at bounding box center [188, 6] width 264 height 13
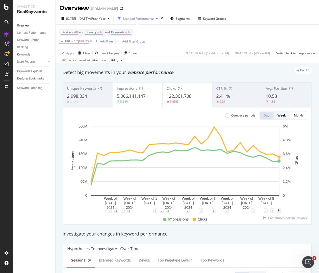
click at [113, 40] on div "Add Filter" at bounding box center [106, 41] width 13 height 4
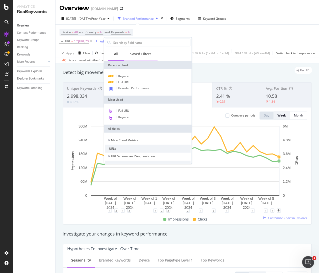
click at [142, 51] on div "Saved Filters" at bounding box center [140, 54] width 33 height 14
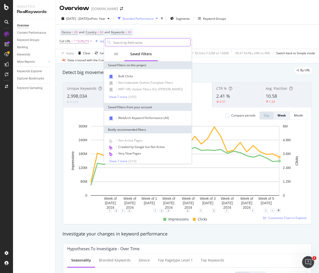
click at [129, 43] on input "text" at bounding box center [152, 43] width 78 height 8
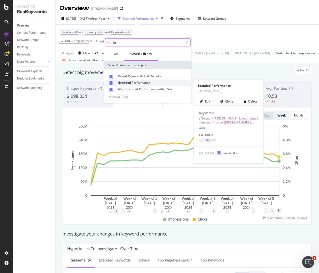
type input "br"
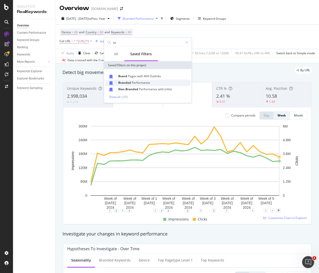
click at [135, 82] on span "Performance" at bounding box center [141, 82] width 18 height 4
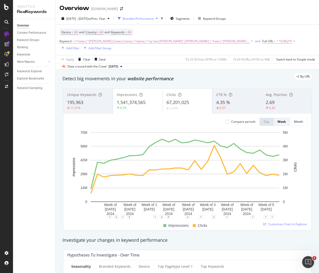
click at [256, 8] on div "Overview [DOMAIN_NAME]" at bounding box center [188, 6] width 264 height 13
click at [250, 40] on icon at bounding box center [252, 41] width 4 height 5
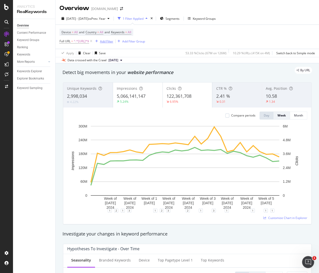
click at [113, 42] on div "Add Filter" at bounding box center [106, 41] width 13 height 4
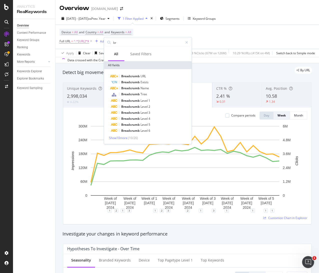
click at [153, 27] on div "Device = All and Country = All and Keywords = All Full URL = ^.*[URL]*$ Add Fil…" at bounding box center [188, 37] width 256 height 24
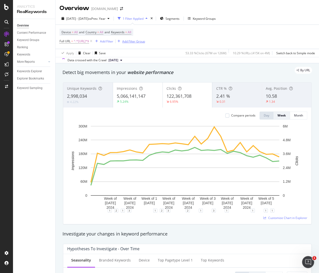
click at [186, 42] on div "Device = All and Country = All and Keywords = All Full URL = ^.*[URL]*$ Add Fil…" at bounding box center [188, 37] width 256 height 24
click at [113, 42] on div "Add Filter" at bounding box center [106, 41] width 13 height 4
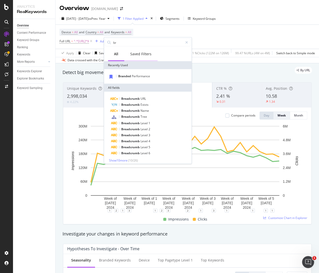
click at [137, 54] on div "Saved Filters" at bounding box center [140, 53] width 21 height 5
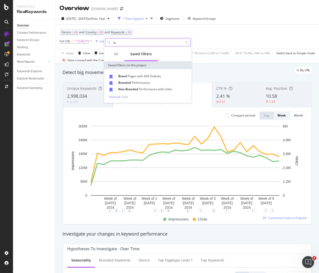
click at [128, 42] on input "br" at bounding box center [148, 43] width 70 height 8
click at [115, 96] on div "Show all" at bounding box center [115, 97] width 12 height 4
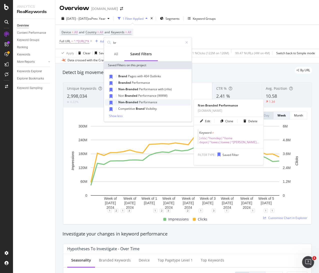
click at [127, 103] on span "Non-Branded" at bounding box center [128, 102] width 21 height 4
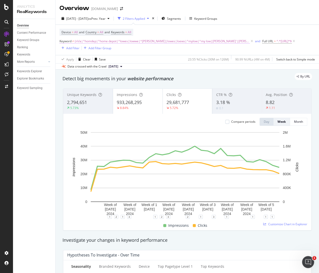
click at [138, 40] on span "(n\/a|^homdep|^home depot|^lowes|lowwe|^[PERSON_NAME]|lowes|loews|^mylow|^my lo…" at bounding box center [162, 41] width 175 height 7
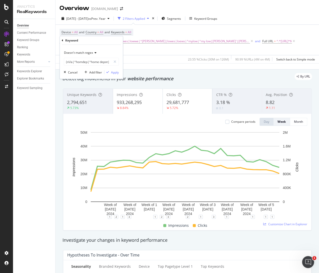
click at [88, 50] on div "Doesn't match regex" at bounding box center [91, 53] width 55 height 8
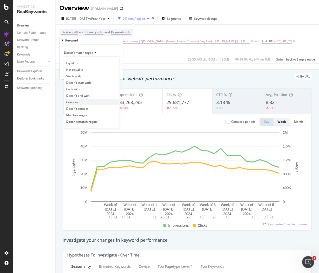
click at [76, 102] on span "Contains" at bounding box center [72, 102] width 12 height 4
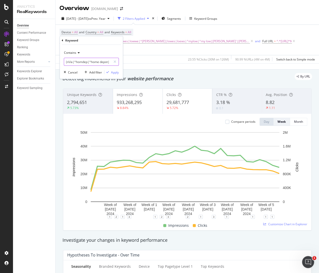
click at [93, 64] on input "(n\/a|^homdep|^home depot|^lowes|lowwe|^[PERSON_NAME]|lowes|loews|^mylow|^my lo…" at bounding box center [87, 62] width 47 height 8
type input "n/a"
click at [115, 72] on div "Apply" at bounding box center [115, 72] width 8 height 4
